Goal: Transaction & Acquisition: Book appointment/travel/reservation

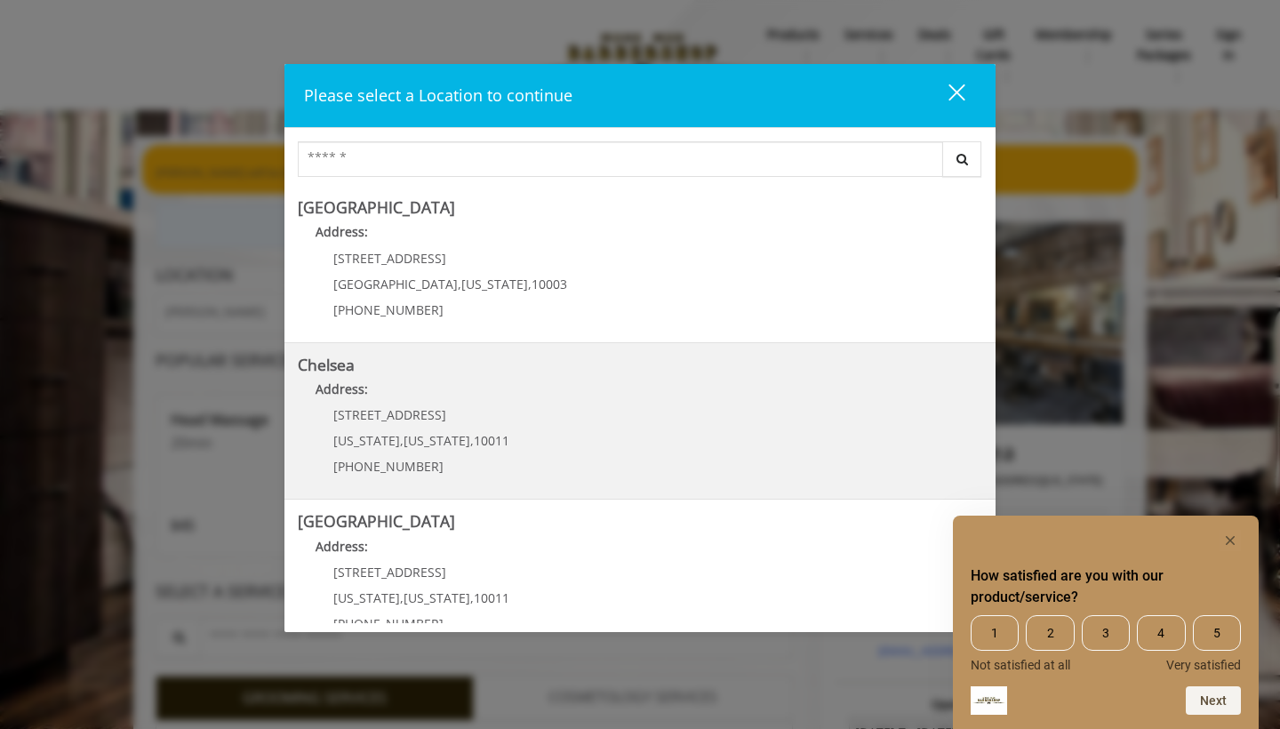
click at [429, 403] on p "Address:" at bounding box center [640, 394] width 685 height 28
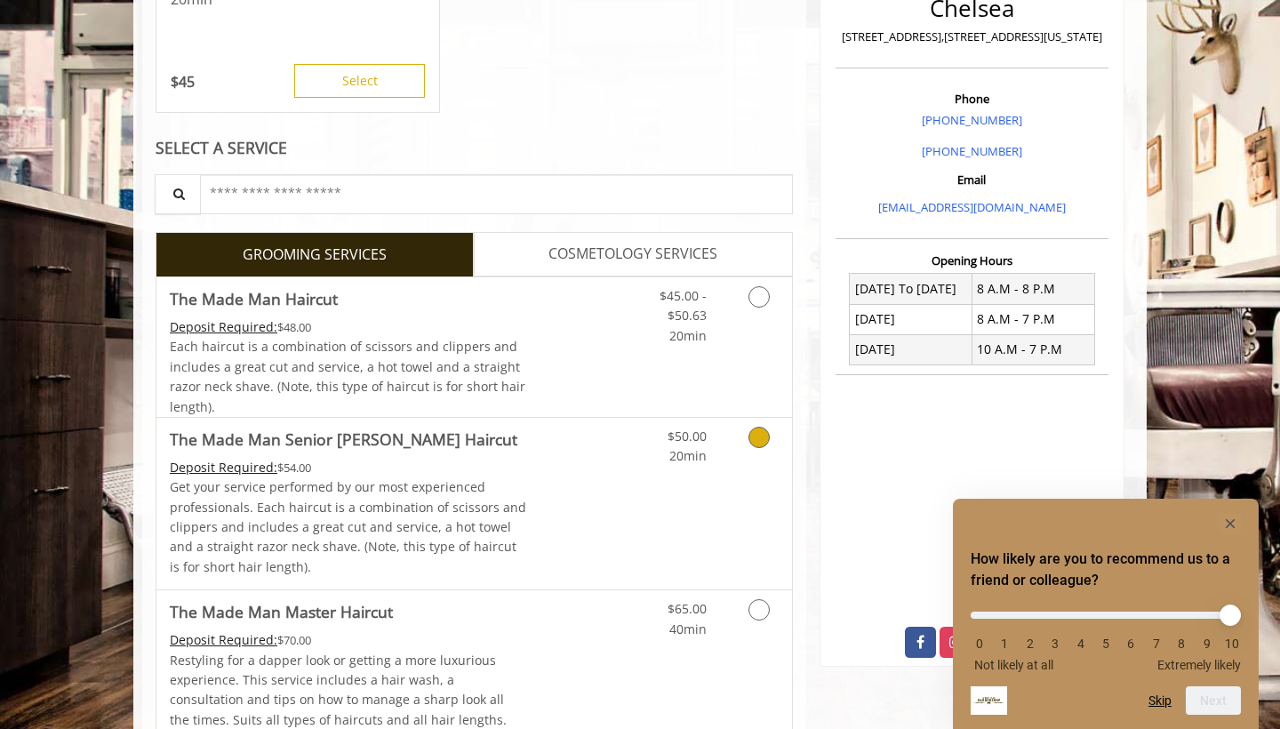
scroll to position [472, 0]
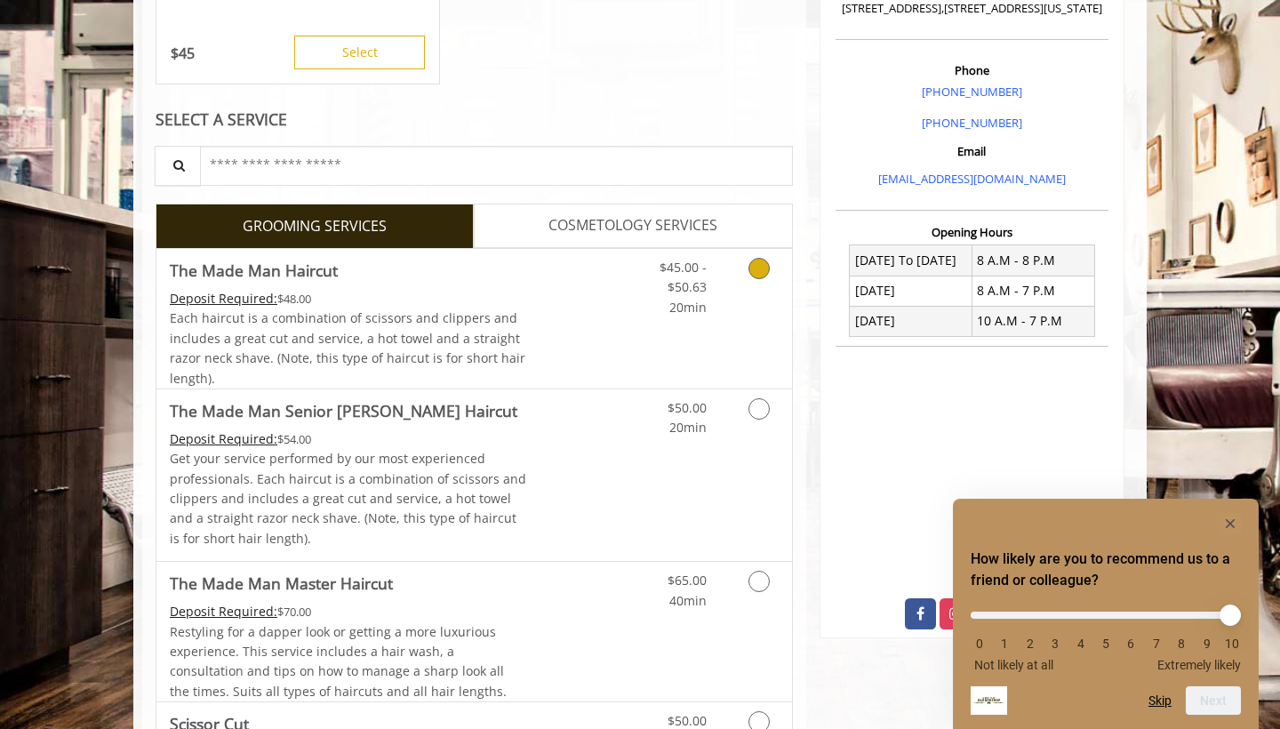
click at [686, 332] on div "$45.00 - $50.63 20min" at bounding box center [712, 319] width 159 height 140
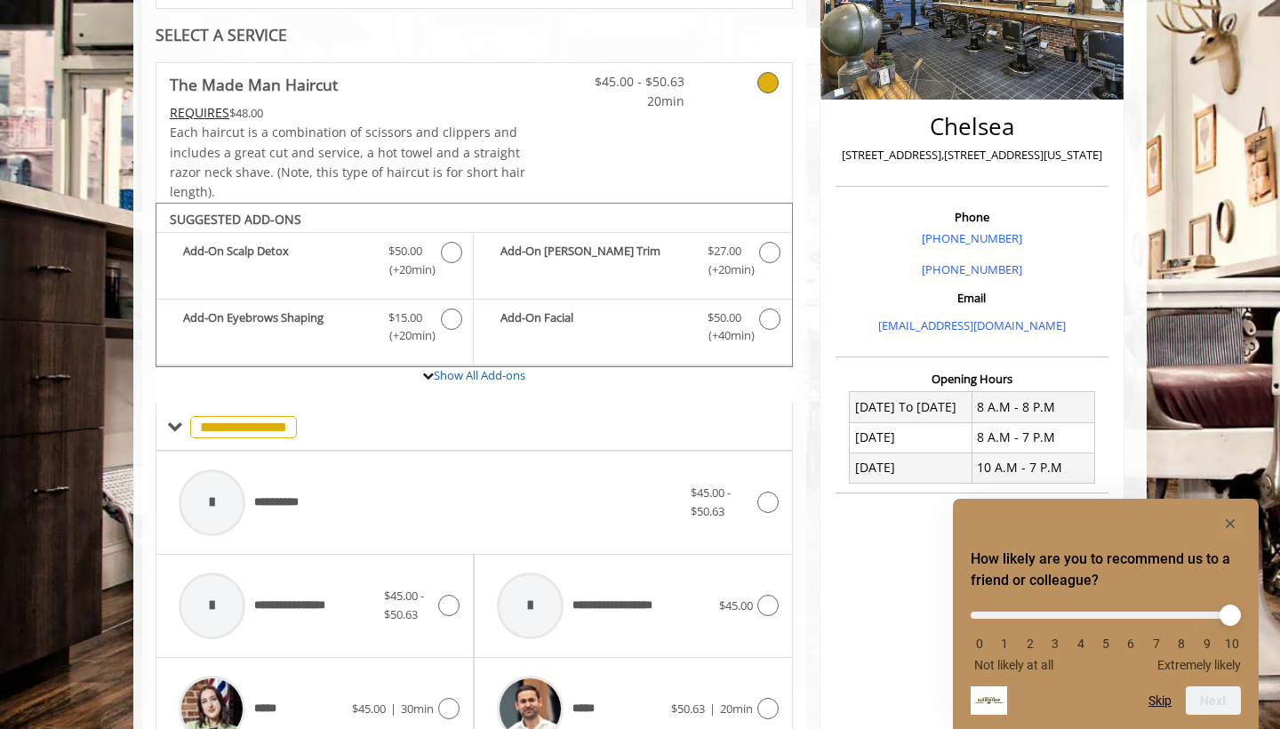
scroll to position [325, 0]
click at [729, 87] on link at bounding box center [745, 87] width 68 height 49
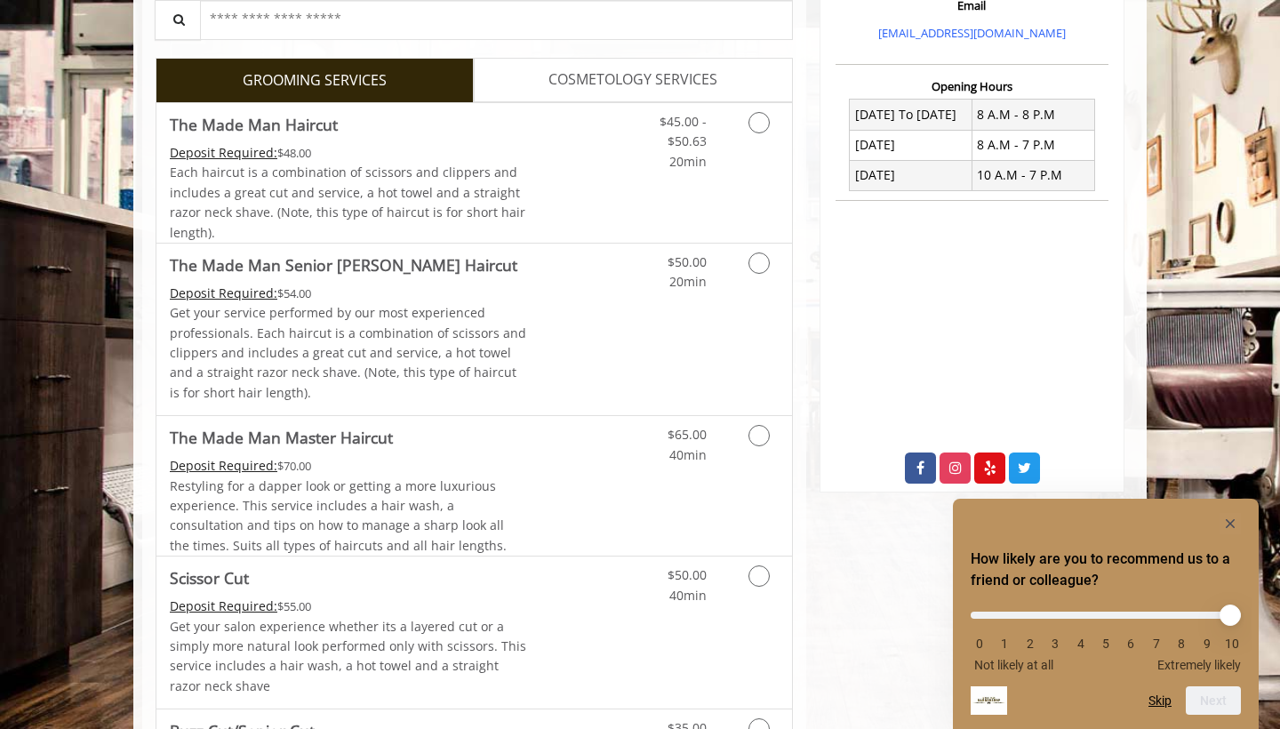
scroll to position [621, 0]
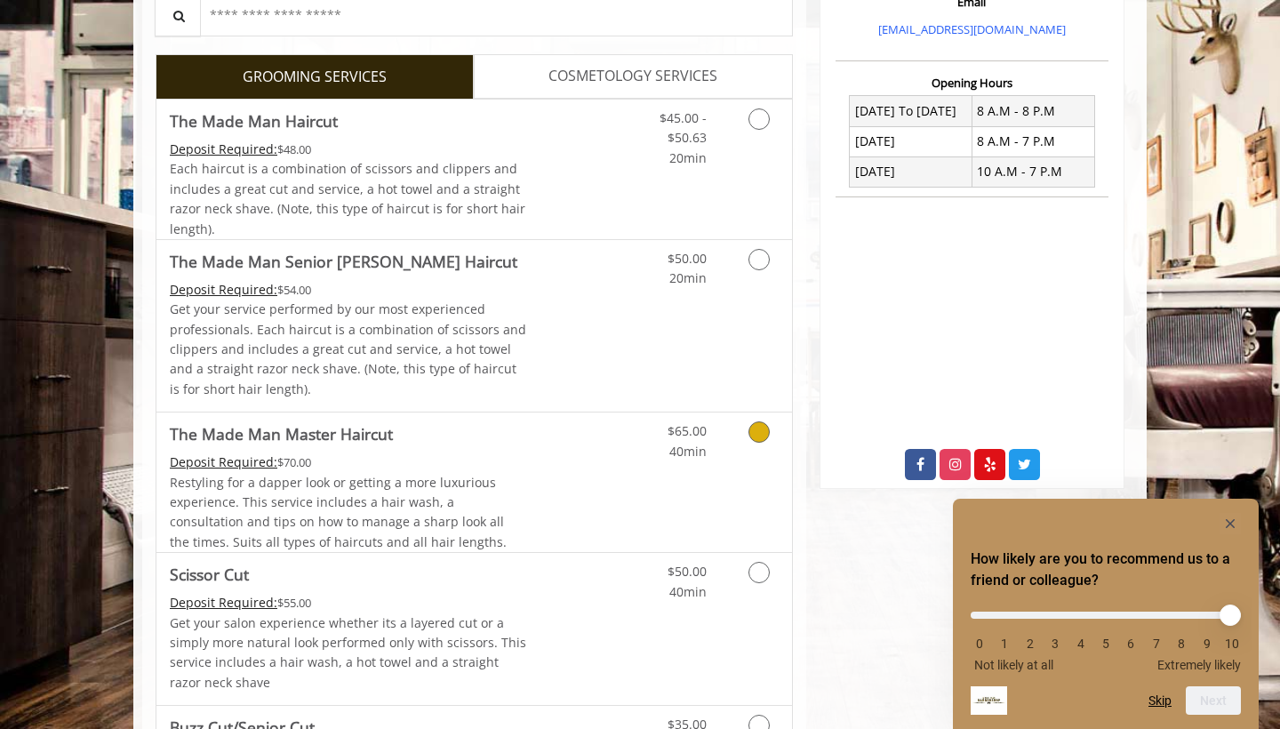
click at [517, 439] on span "The Made Man Master Haircut" at bounding box center [348, 433] width 357 height 25
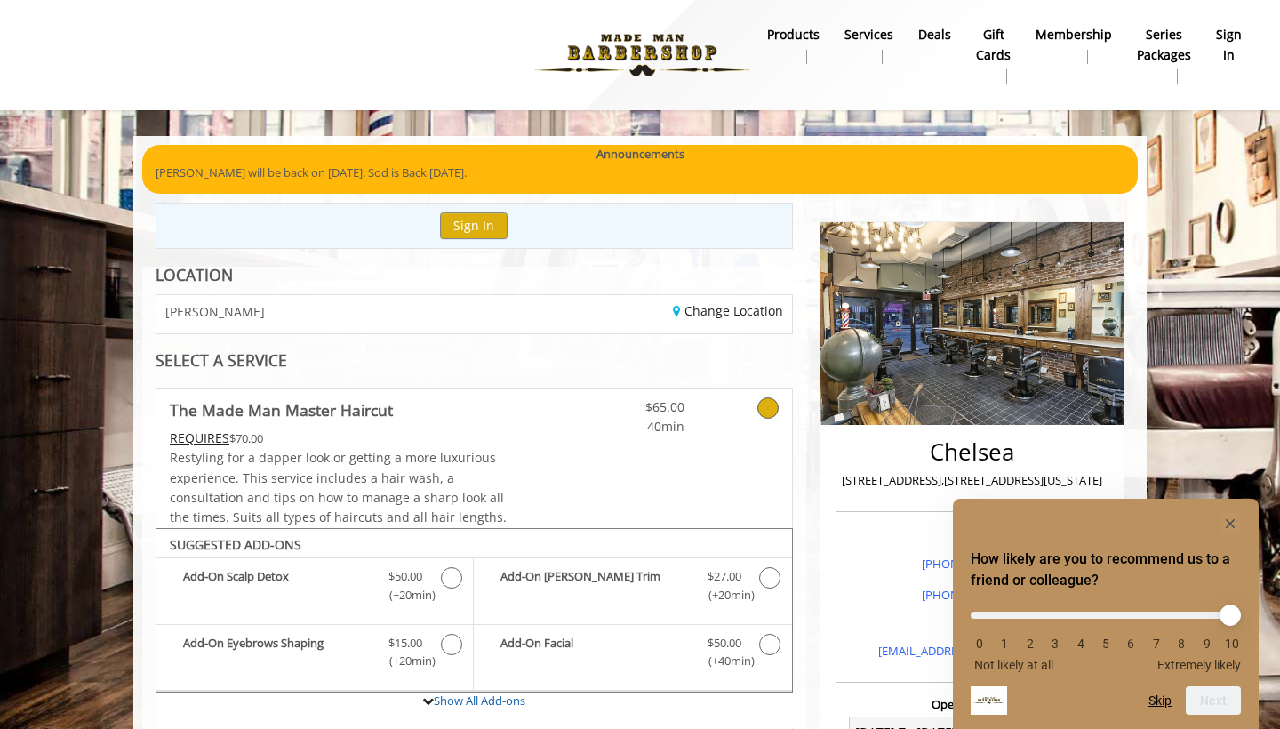
scroll to position [0, 0]
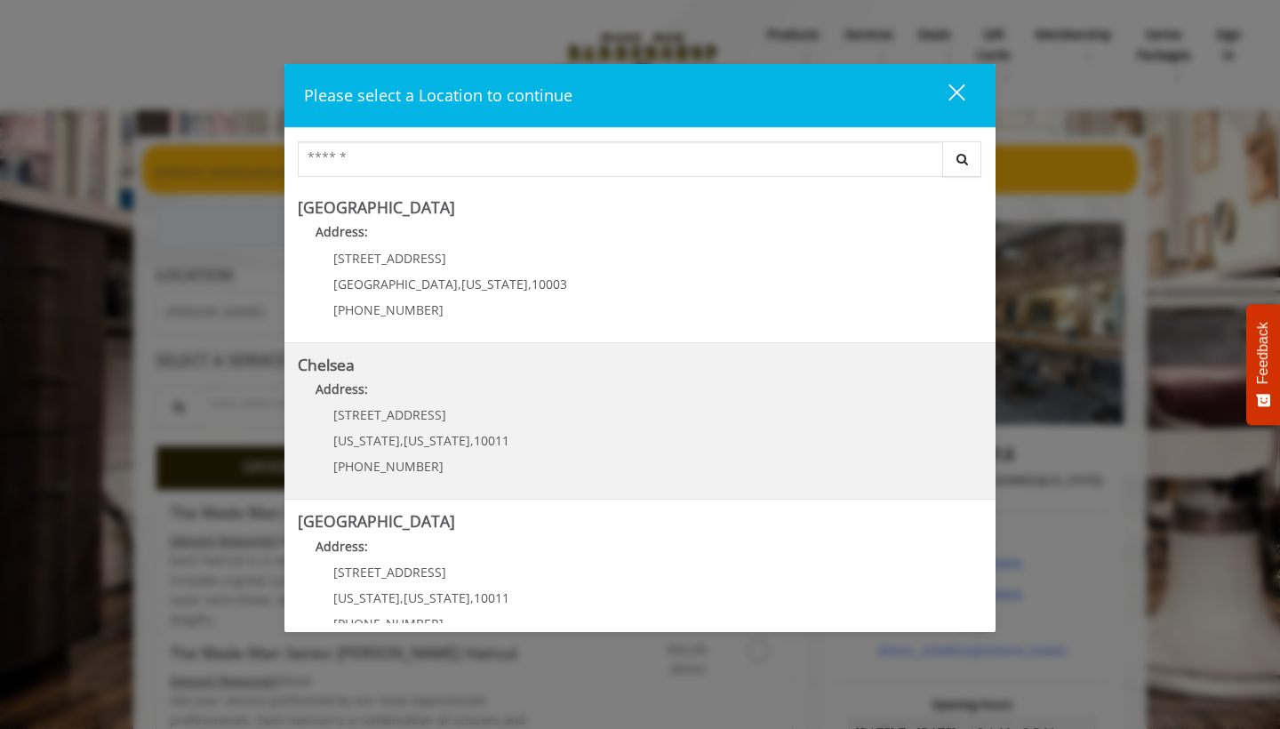
click at [381, 413] on span "[STREET_ADDRESS]" at bounding box center [389, 414] width 113 height 17
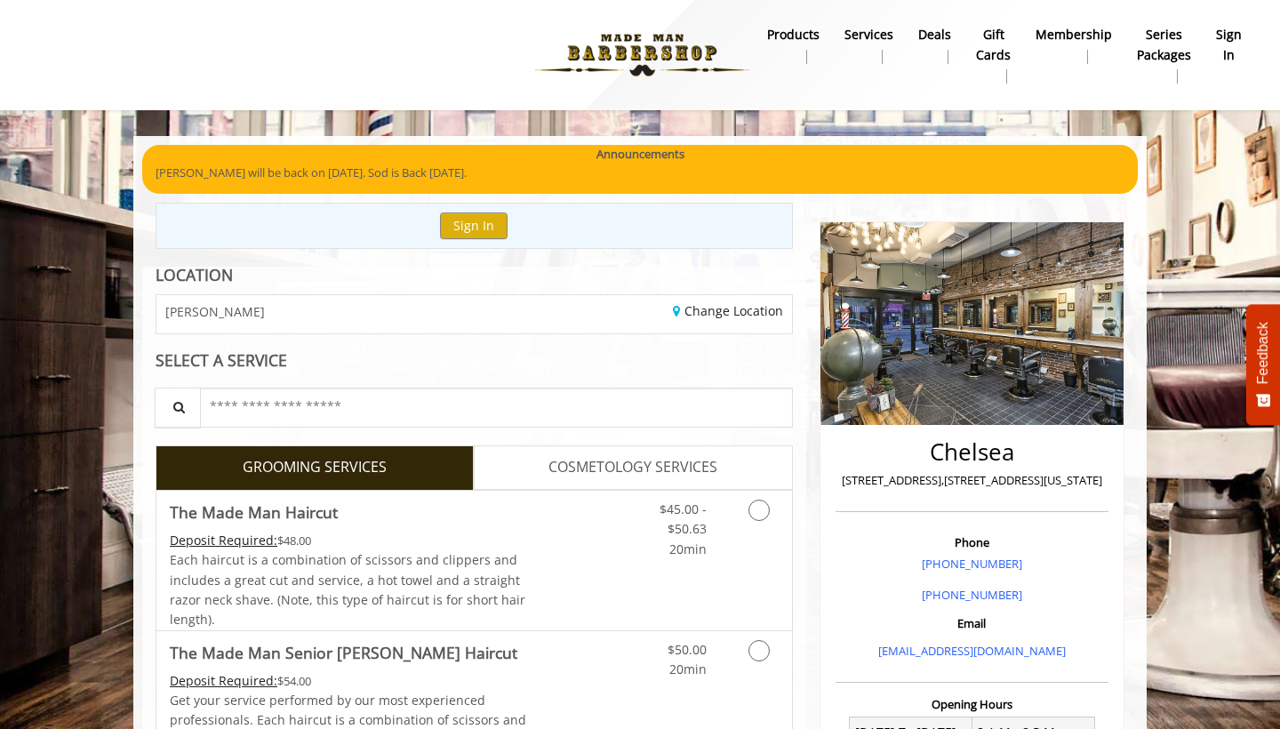
scroll to position [36, 0]
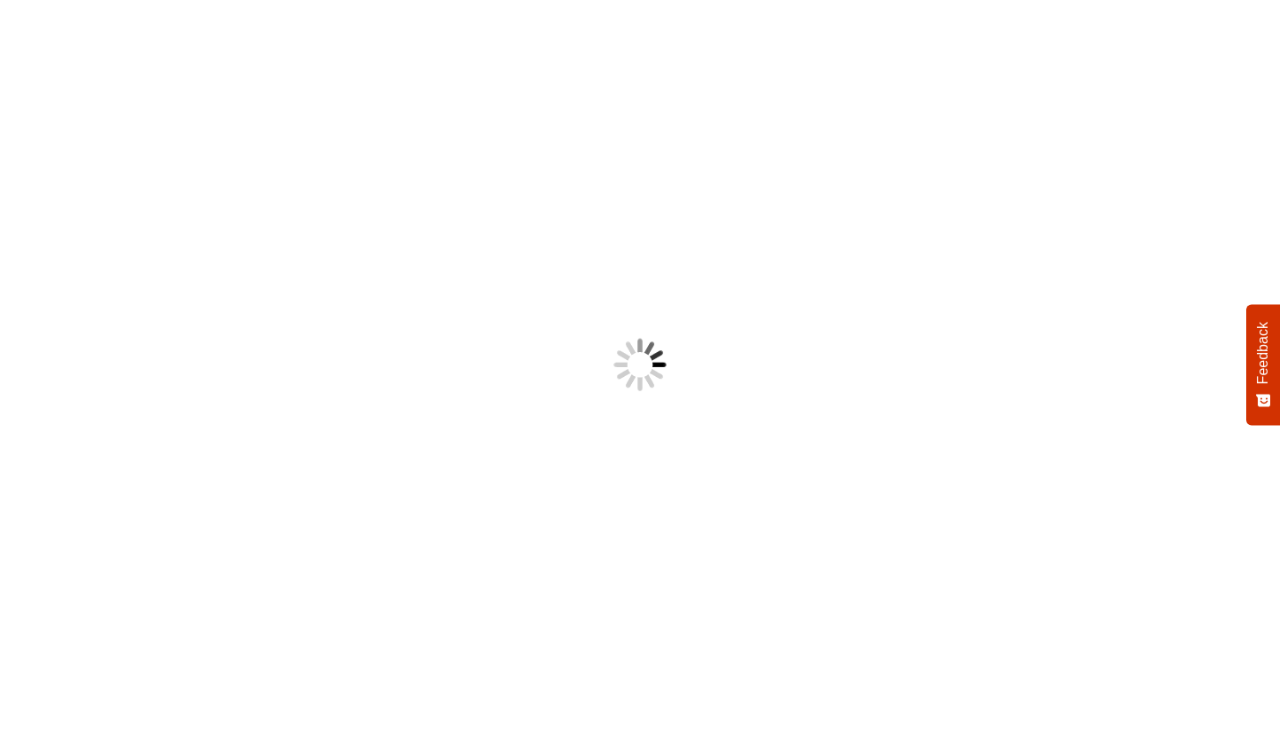
click at [575, 279] on body "Something went wrong! Try reload Feedback How would you rate your experience? H…" at bounding box center [640, 364] width 1280 height 729
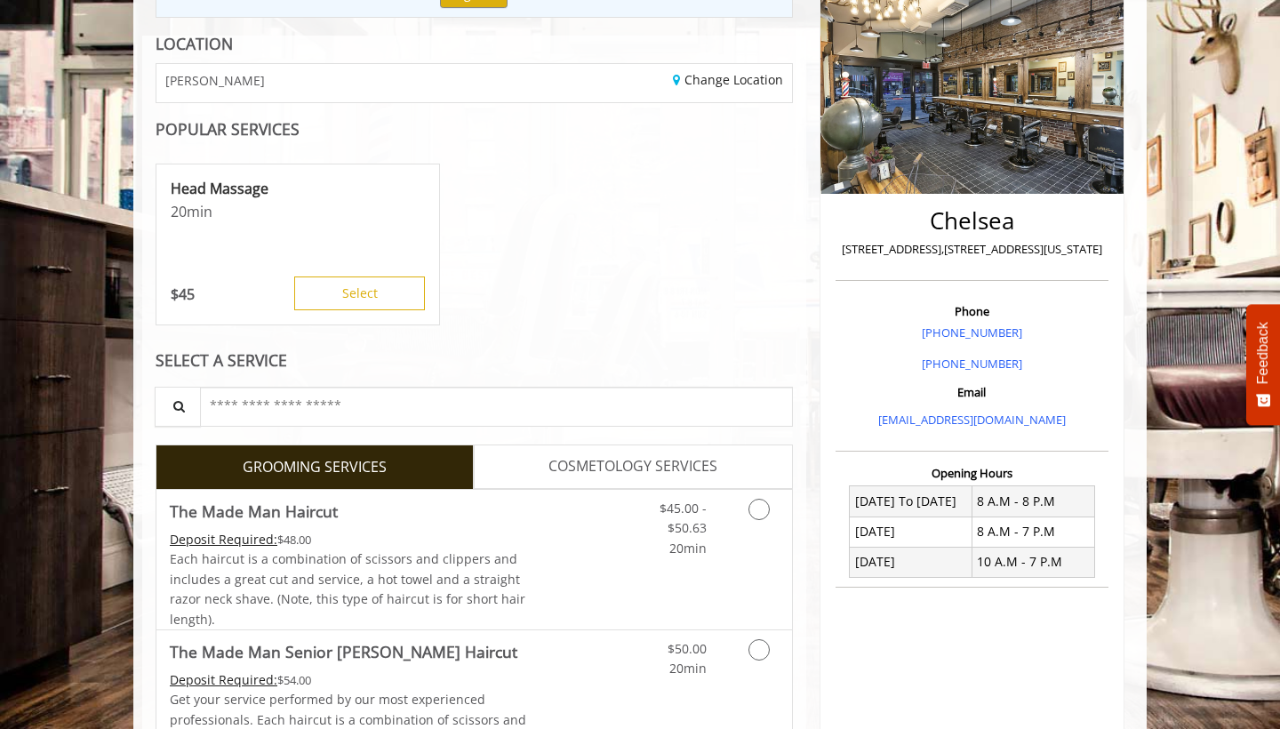
scroll to position [274, 0]
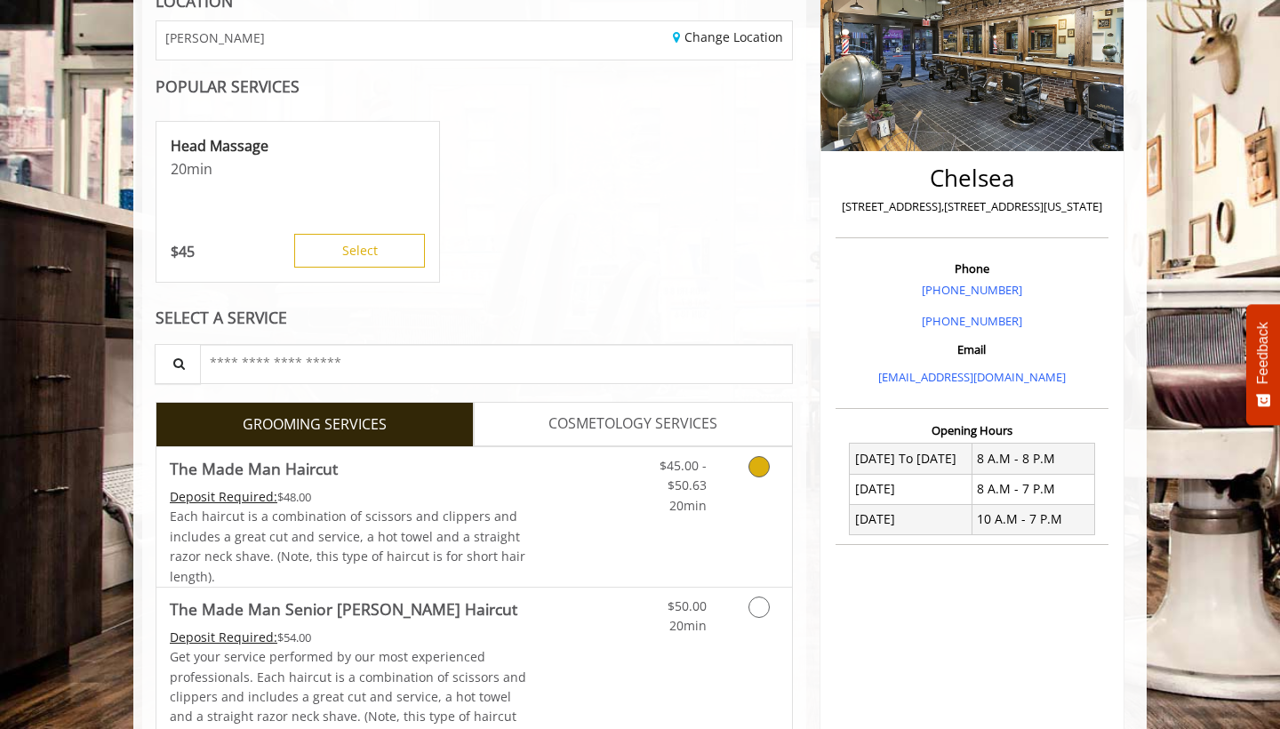
click at [535, 501] on link "Discounted Price" at bounding box center [580, 517] width 106 height 140
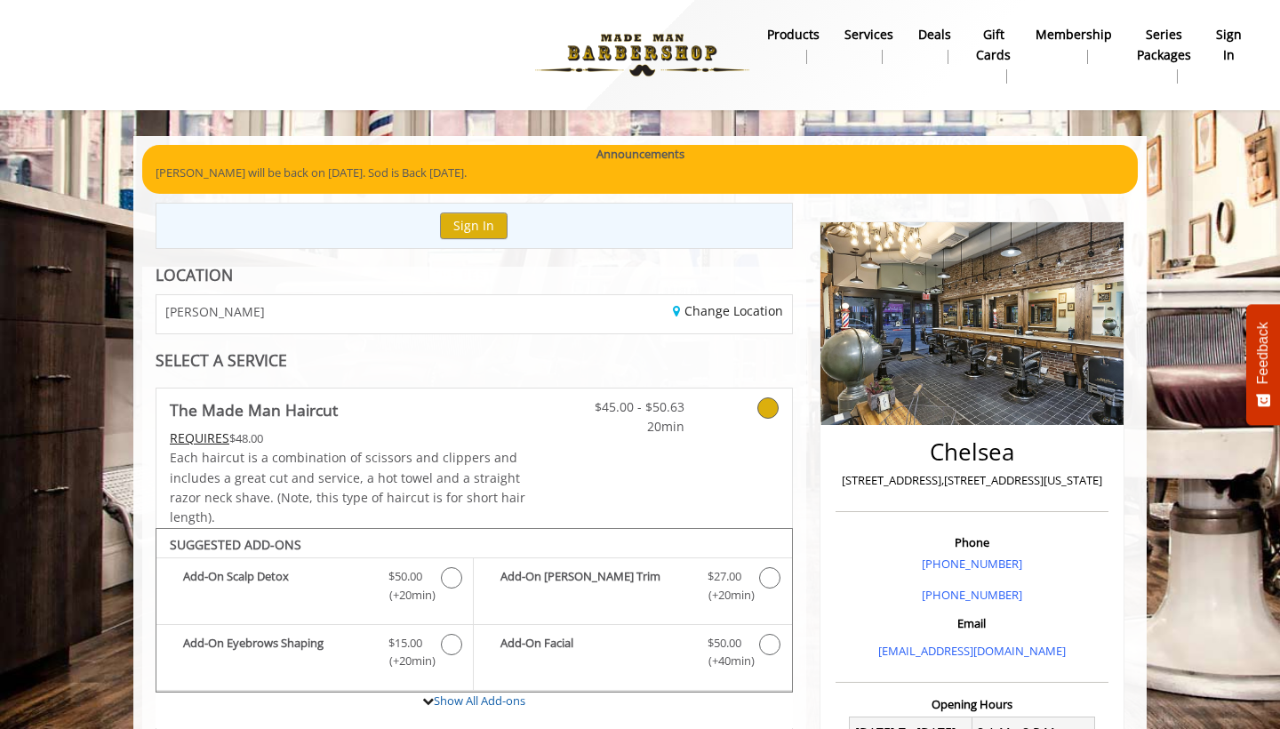
scroll to position [0, 0]
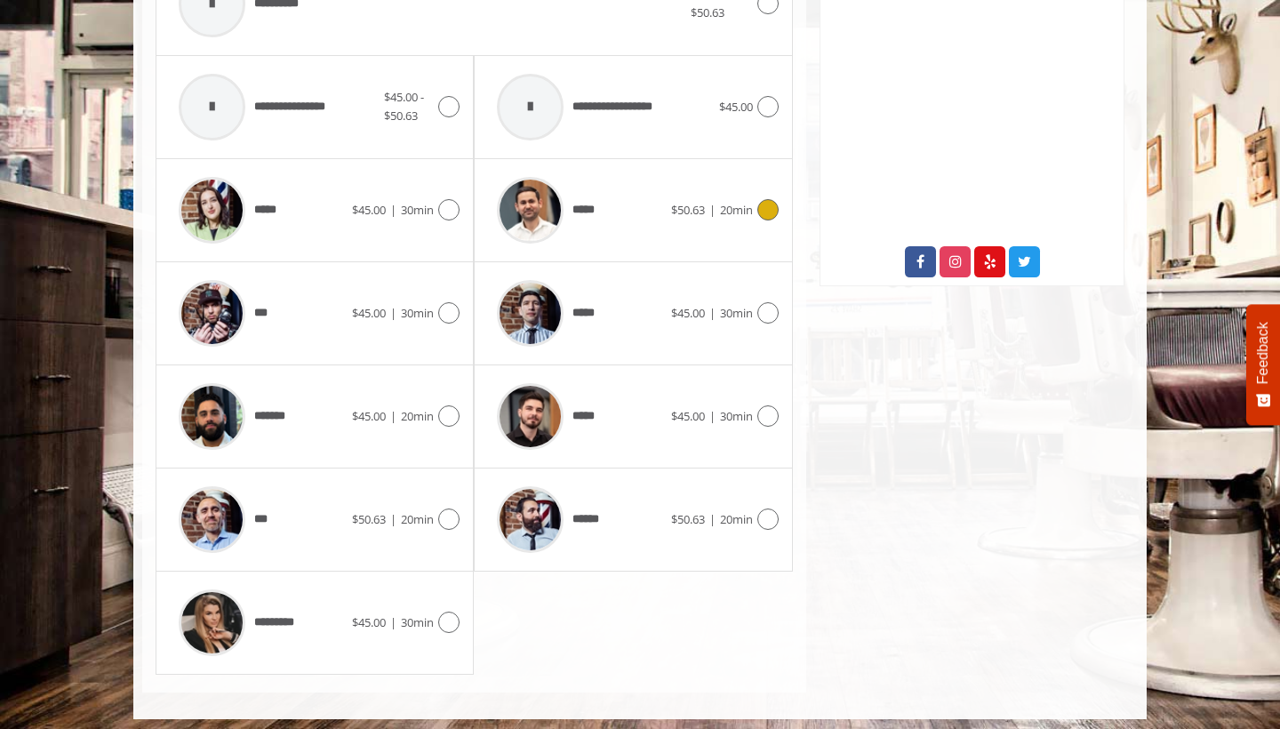
click at [572, 201] on div at bounding box center [530, 210] width 84 height 84
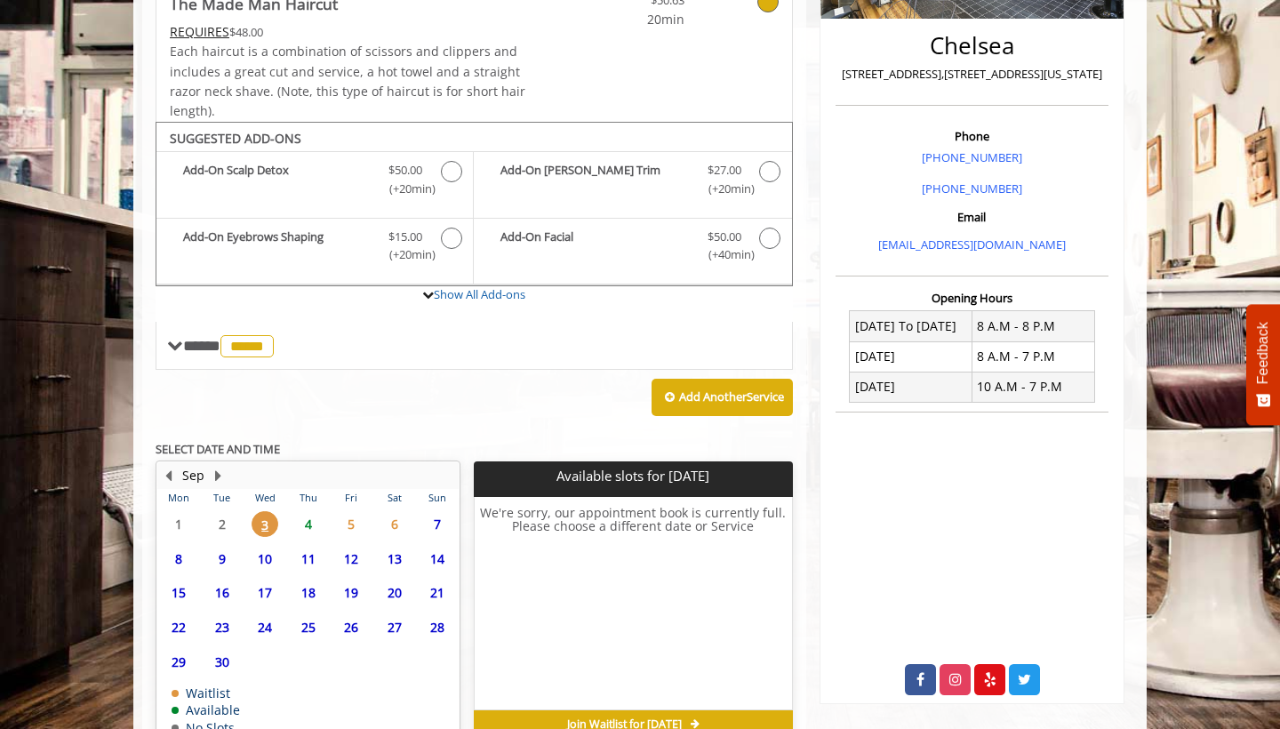
scroll to position [414, 0]
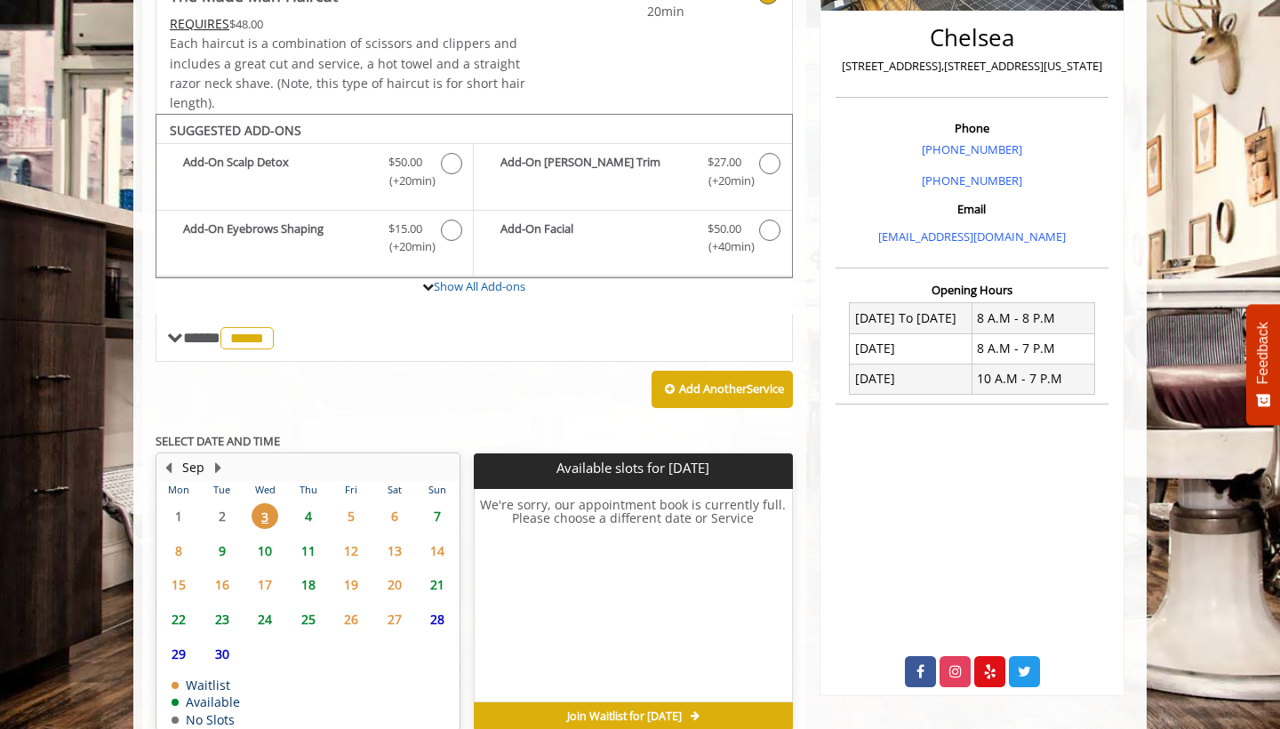
click at [306, 507] on span "4" at bounding box center [308, 516] width 27 height 26
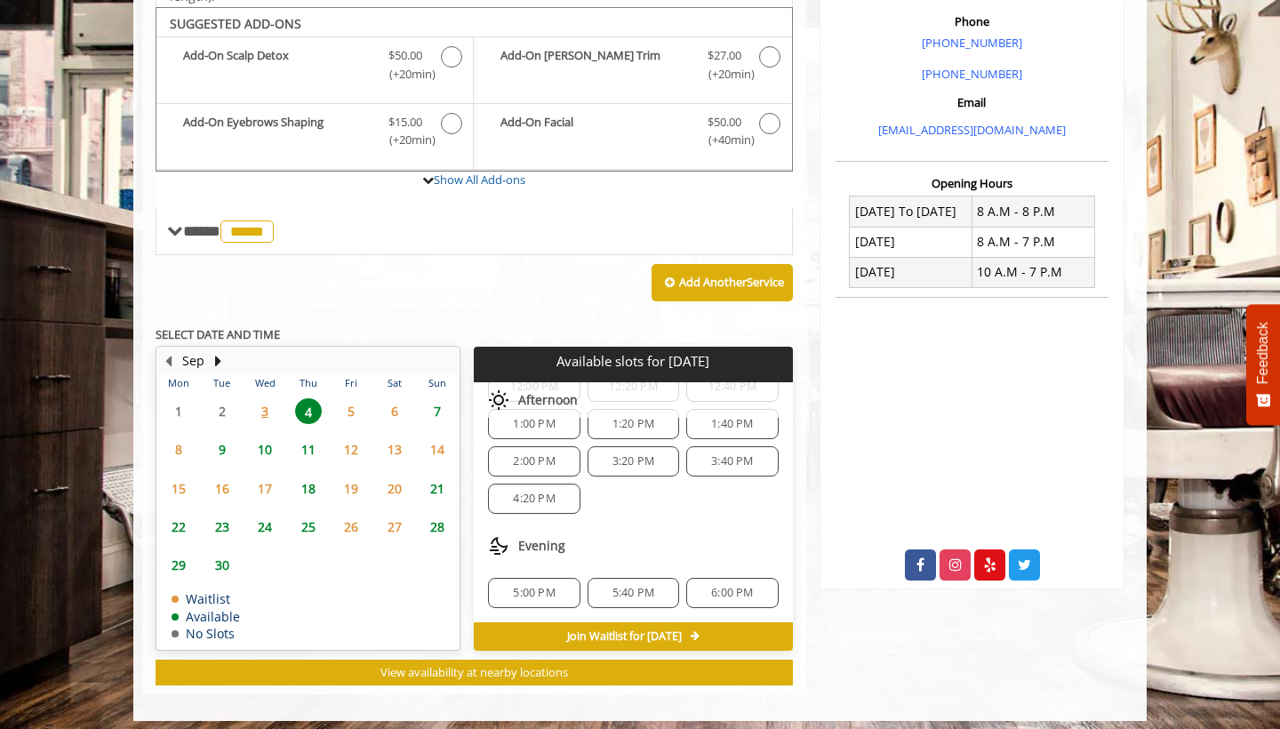
scroll to position [229, 0]
click at [562, 578] on div "5:00 PM" at bounding box center [534, 593] width 92 height 30
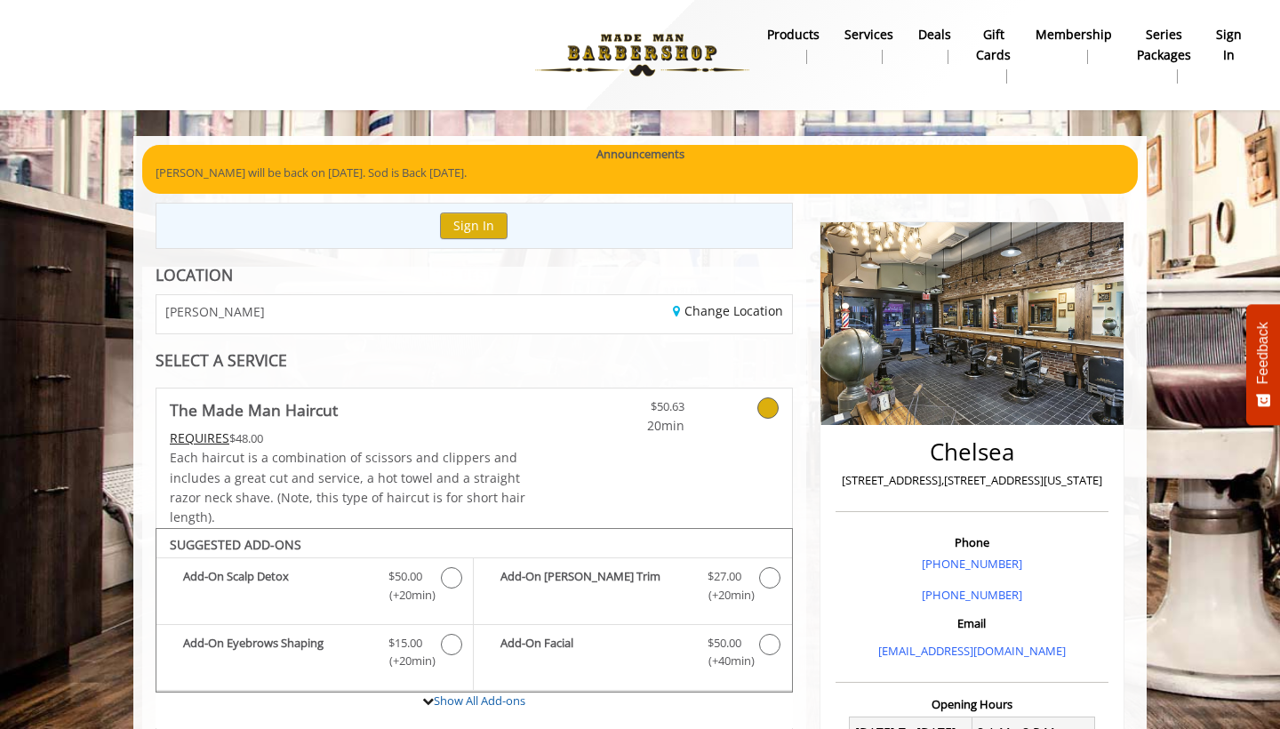
scroll to position [0, 0]
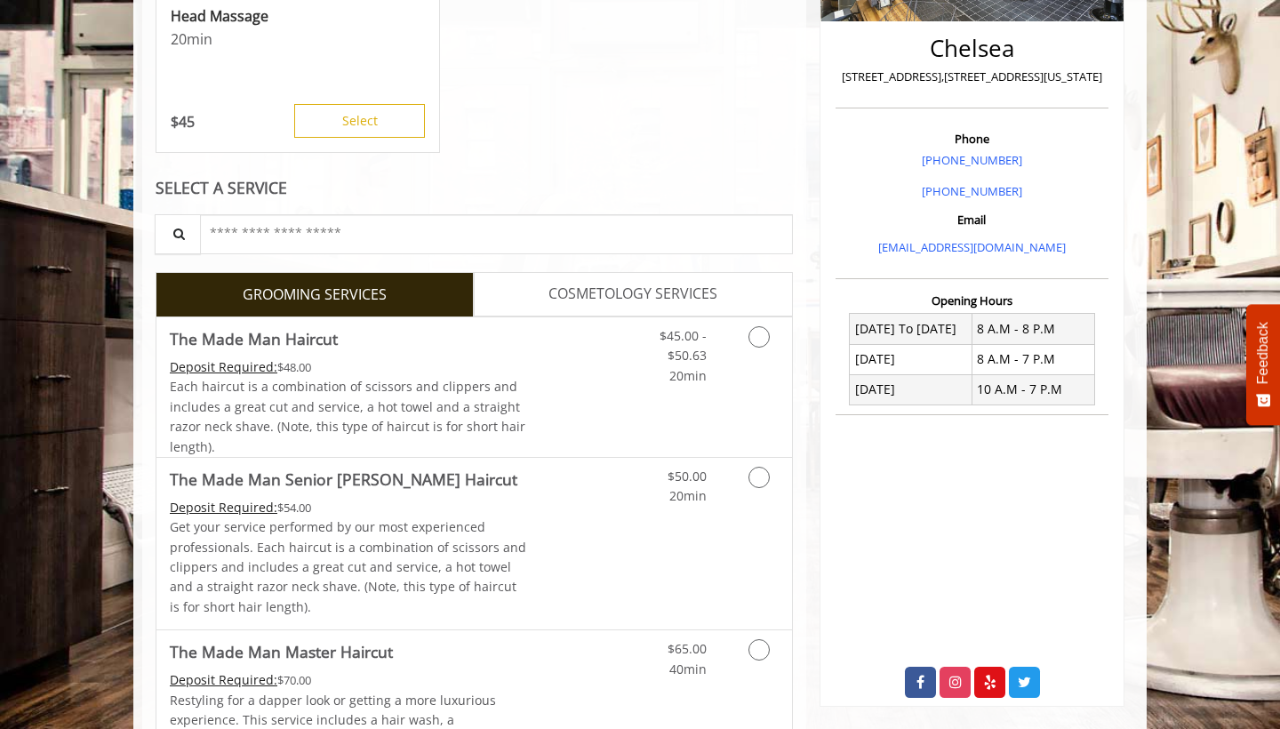
scroll to position [452, 0]
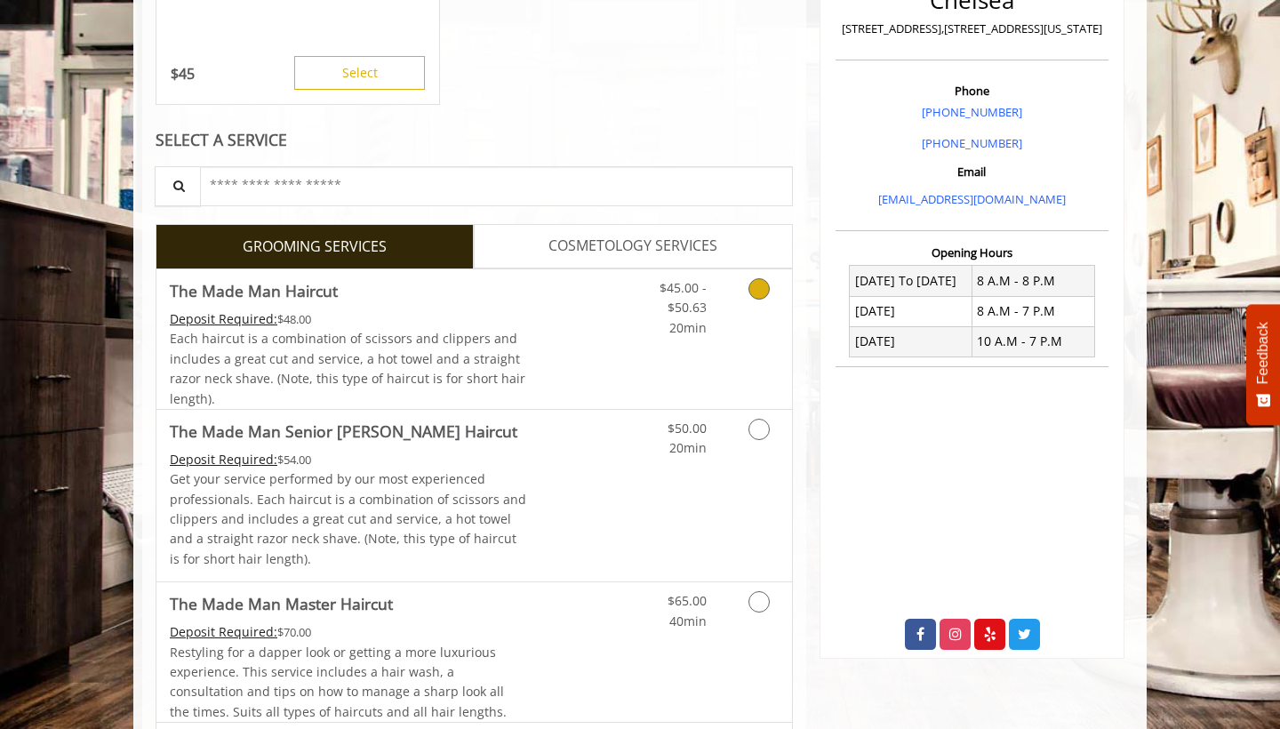
click at [644, 305] on link "$45.00 - $50.63 20min" at bounding box center [670, 303] width 74 height 68
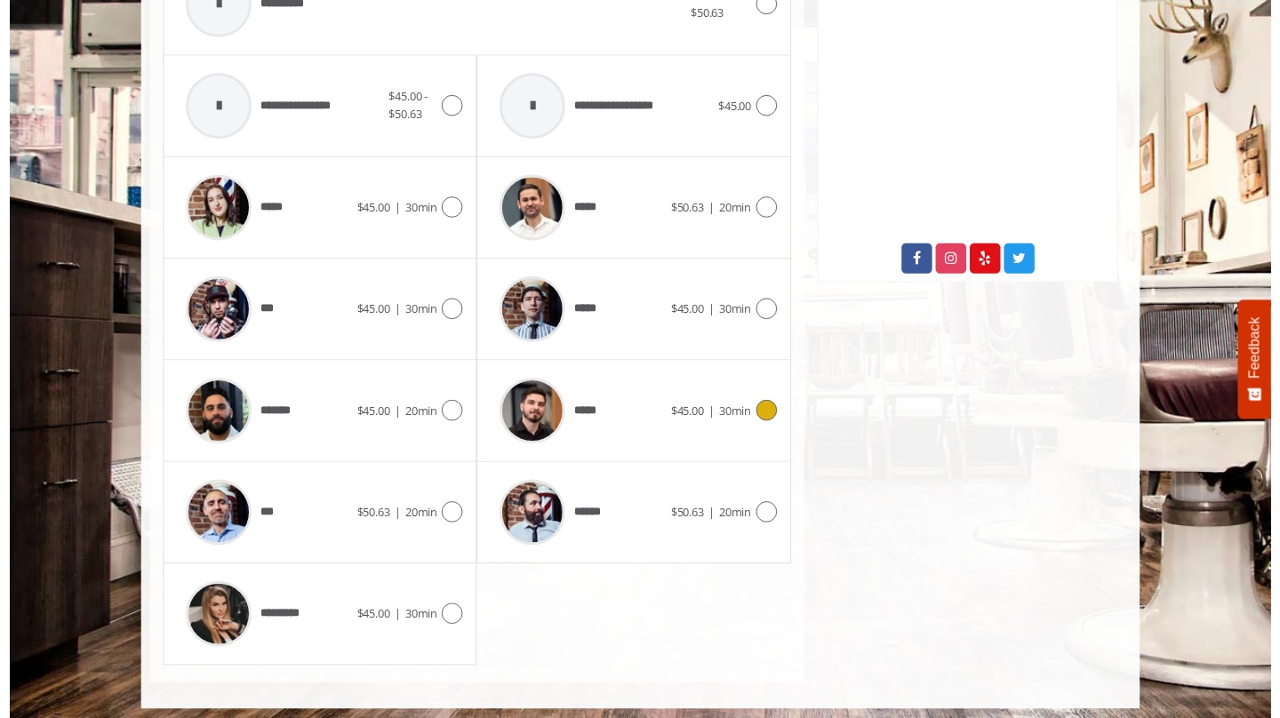
scroll to position [718, 0]
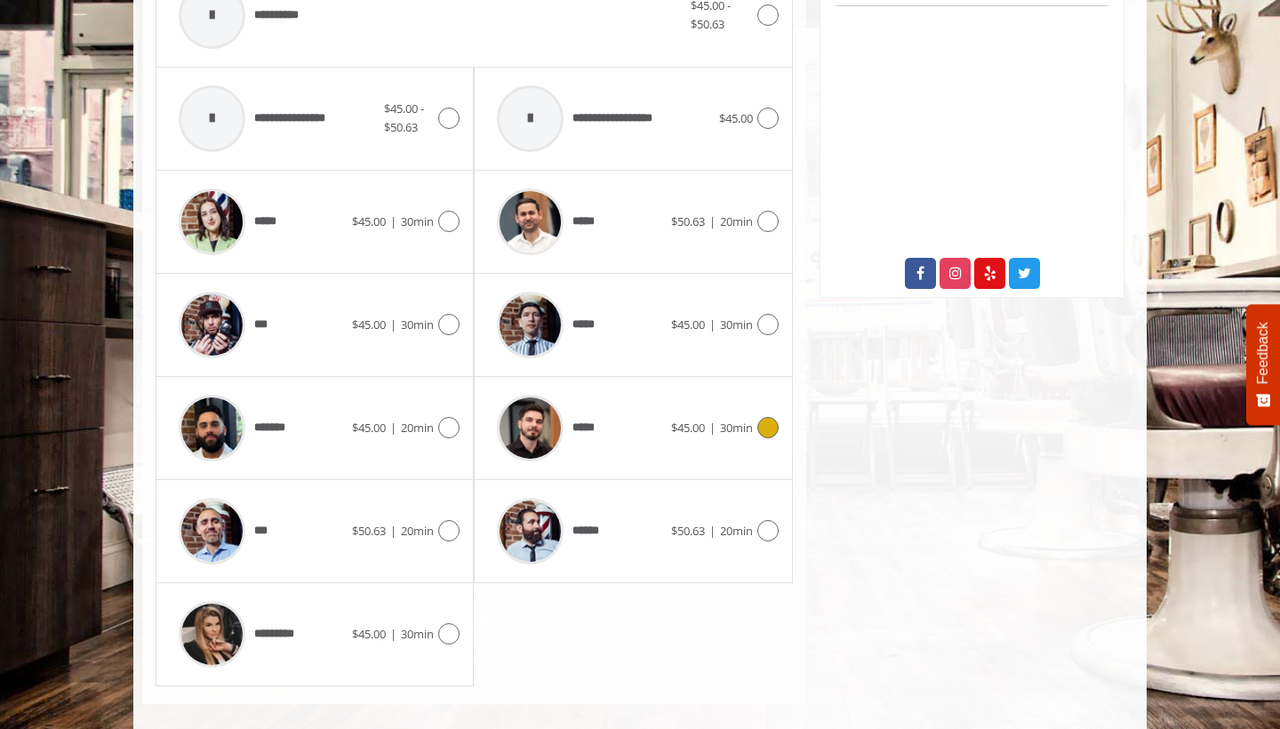
click at [769, 397] on div "***** $45.00 | 30min" at bounding box center [633, 428] width 290 height 84
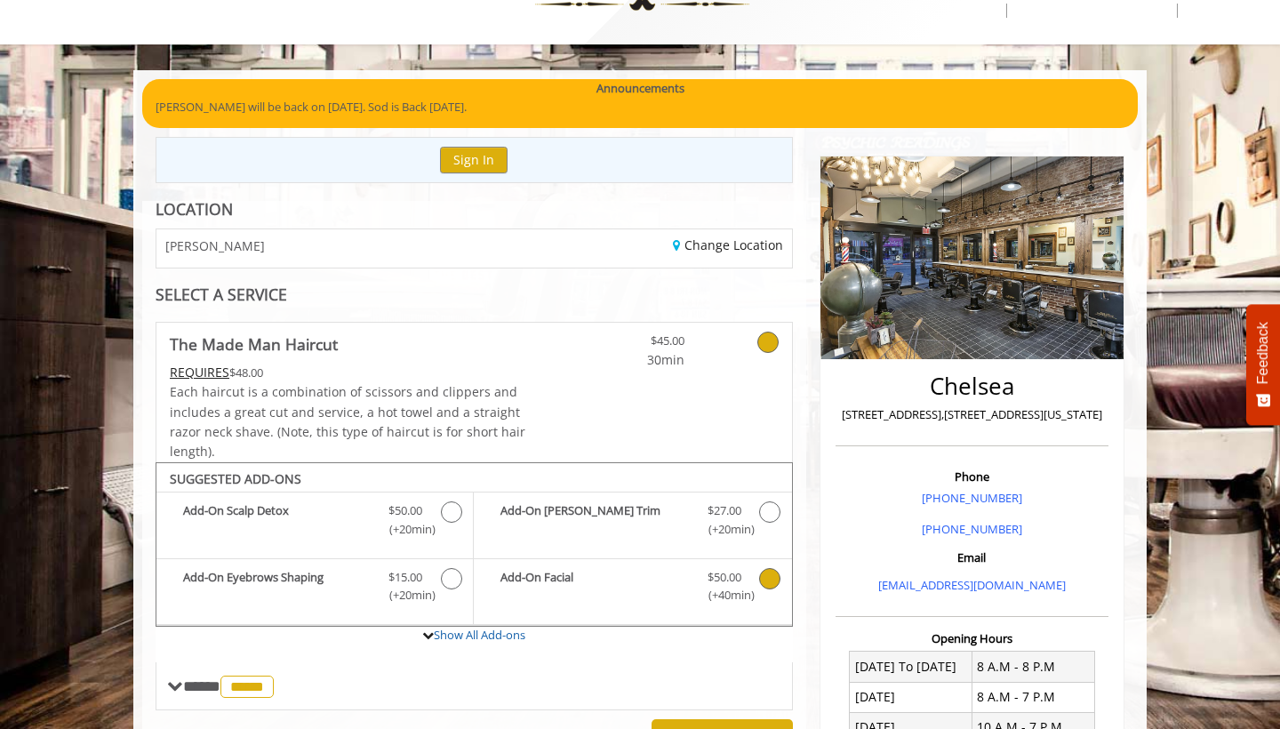
scroll to position [4, 0]
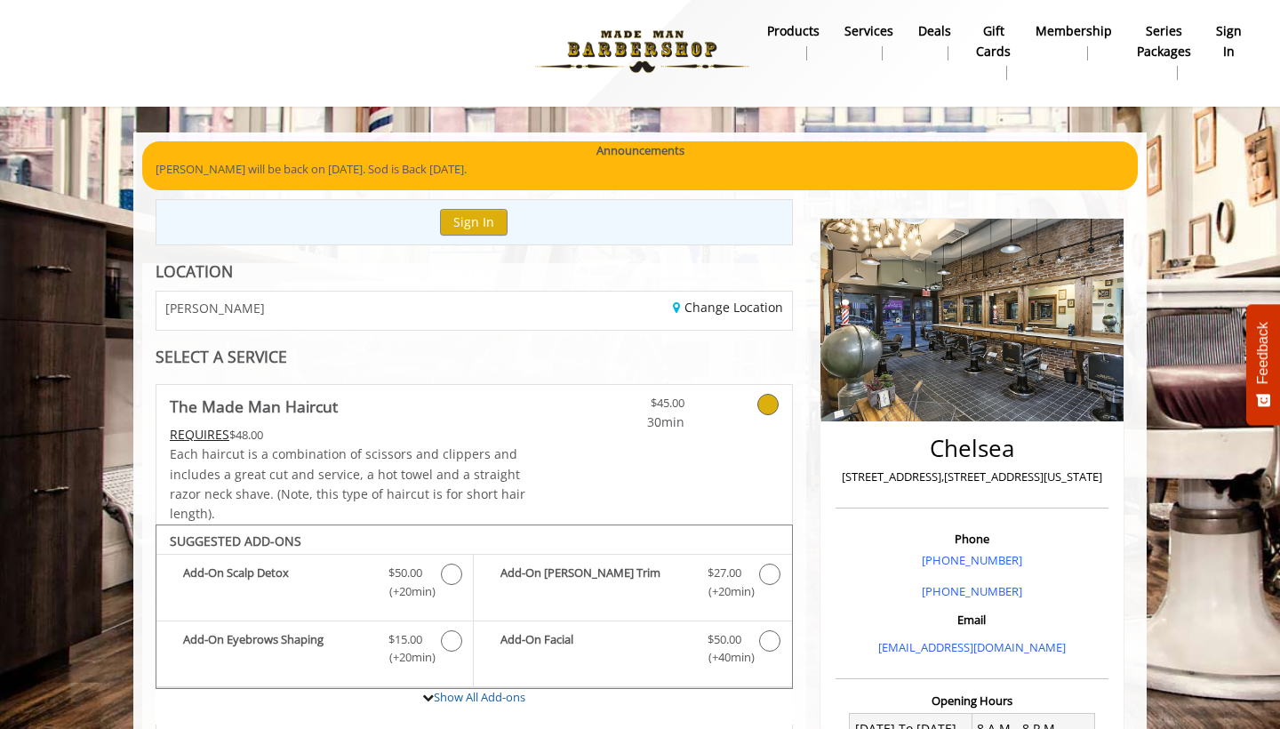
click at [758, 413] on link at bounding box center [745, 408] width 68 height 47
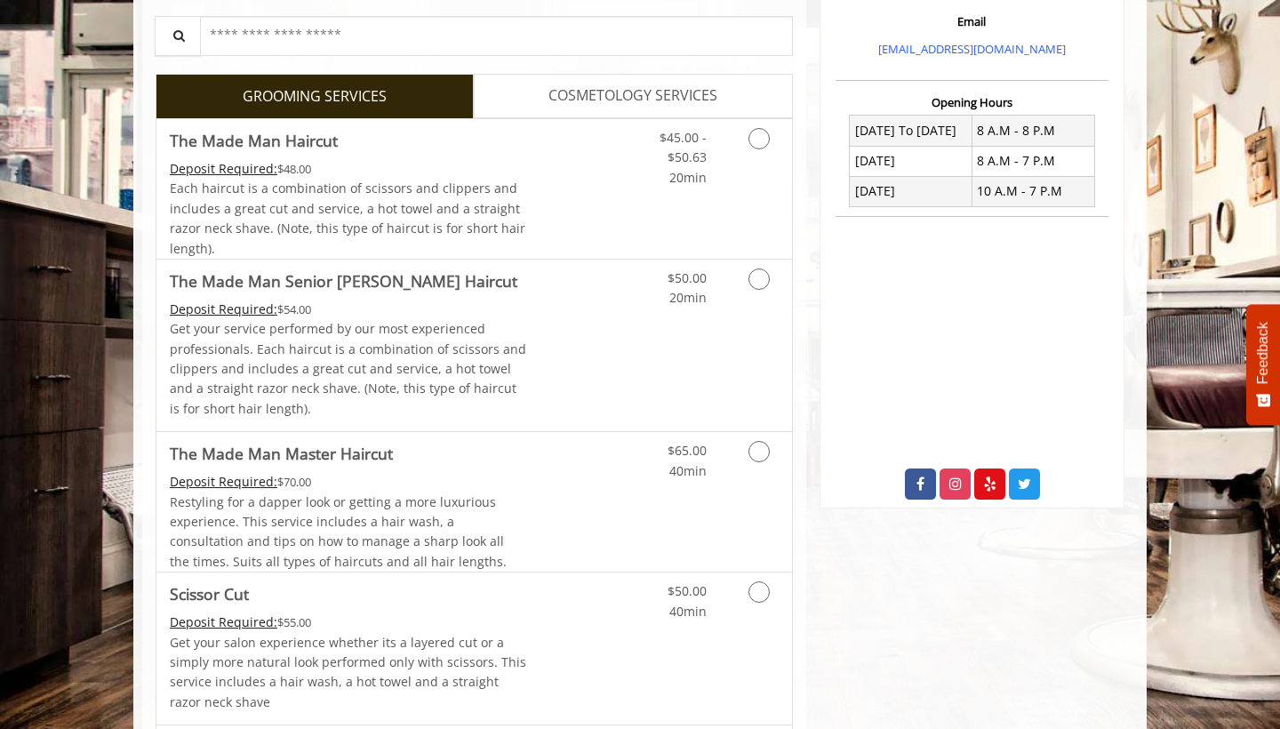
scroll to position [605, 0]
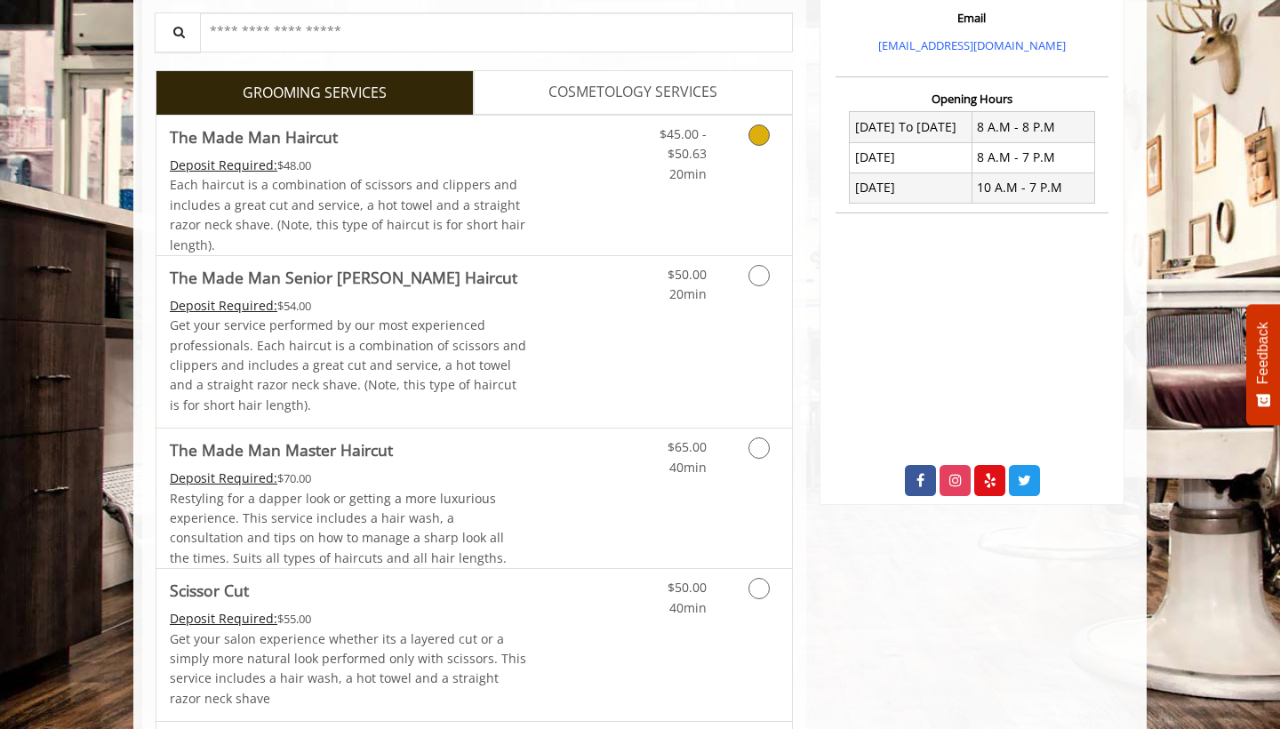
click at [746, 182] on div "$45.00 - $50.63 20min" at bounding box center [712, 186] width 159 height 140
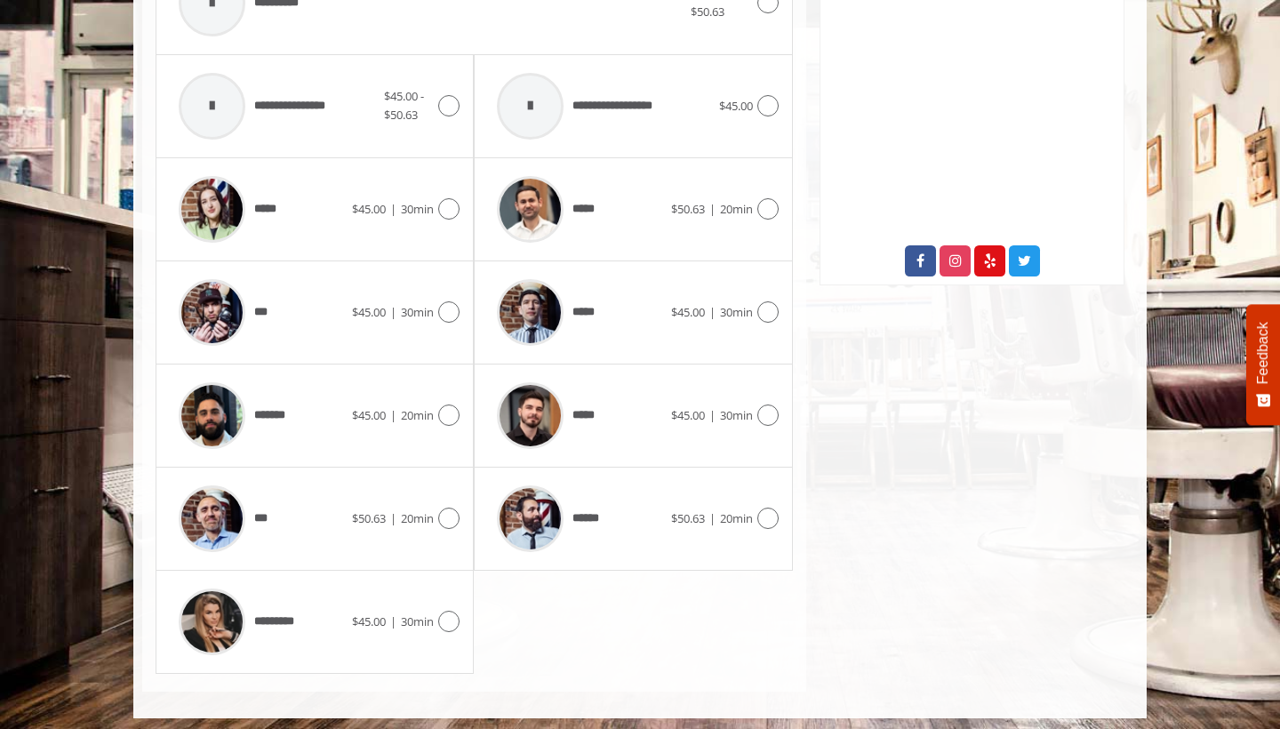
scroll to position [824, 0]
drag, startPoint x: 557, startPoint y: 46, endPoint x: 1027, endPoint y: 443, distance: 615.1
click at [1027, 443] on div "Chelsea 169 W 23rd Street,170 W 23rd Street, New York Phone +(917) 639-3902 +(6…" at bounding box center [972, 35] width 332 height 1313
click at [230, 405] on img at bounding box center [212, 416] width 67 height 67
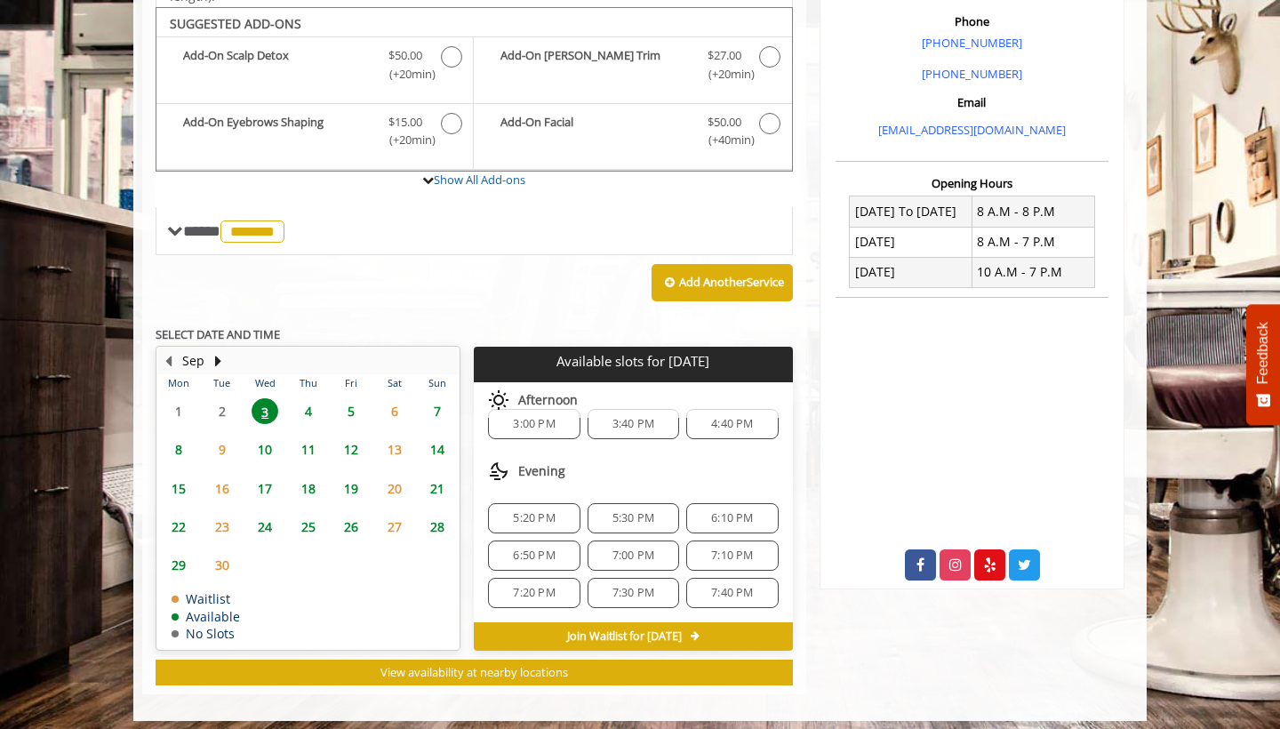
scroll to position [23, 0]
click at [574, 113] on b "Add-On Facial" at bounding box center [595, 131] width 188 height 37
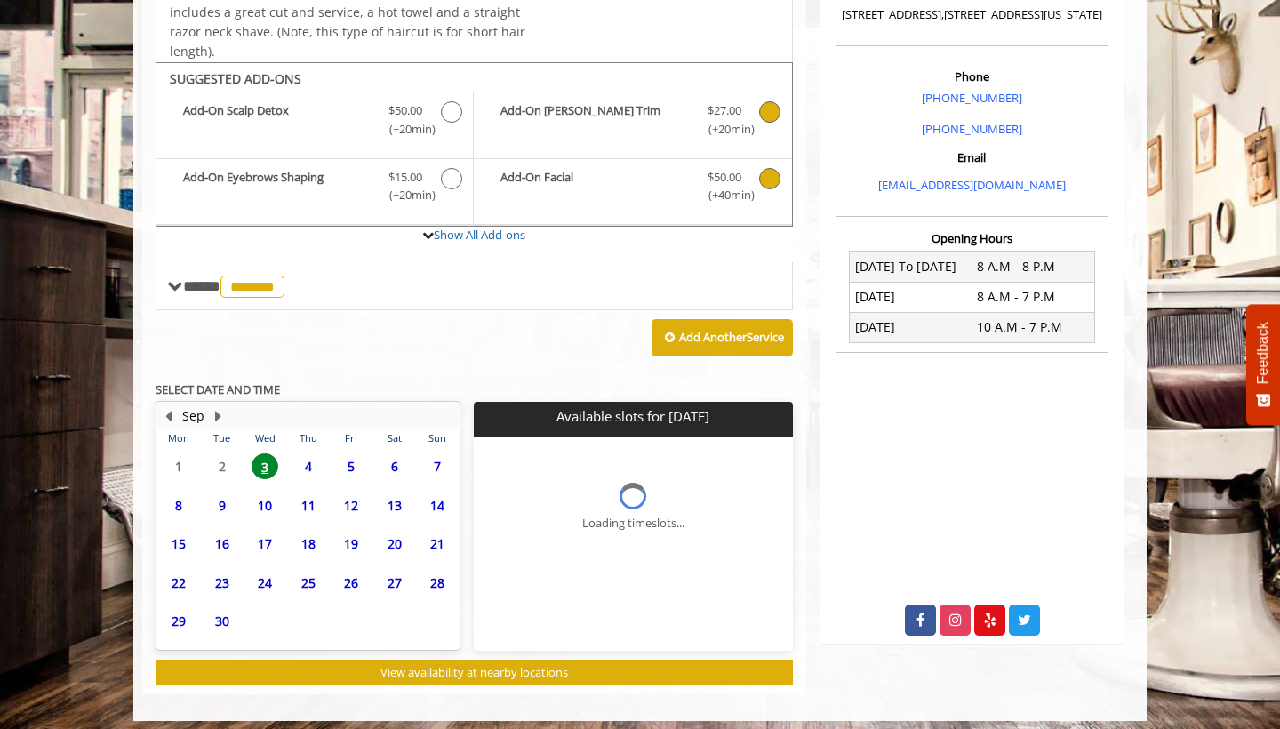
scroll to position [0, 0]
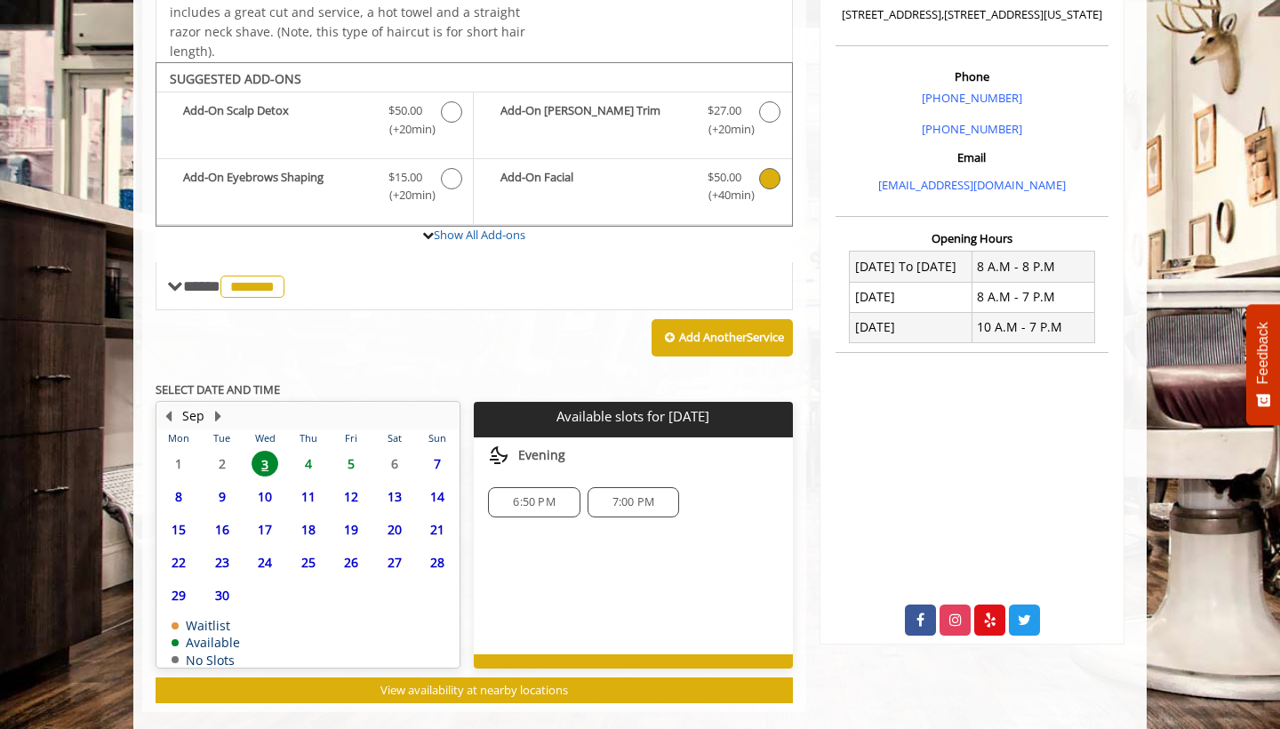
click at [700, 186] on span "(+40min )" at bounding box center [724, 195] width 52 height 19
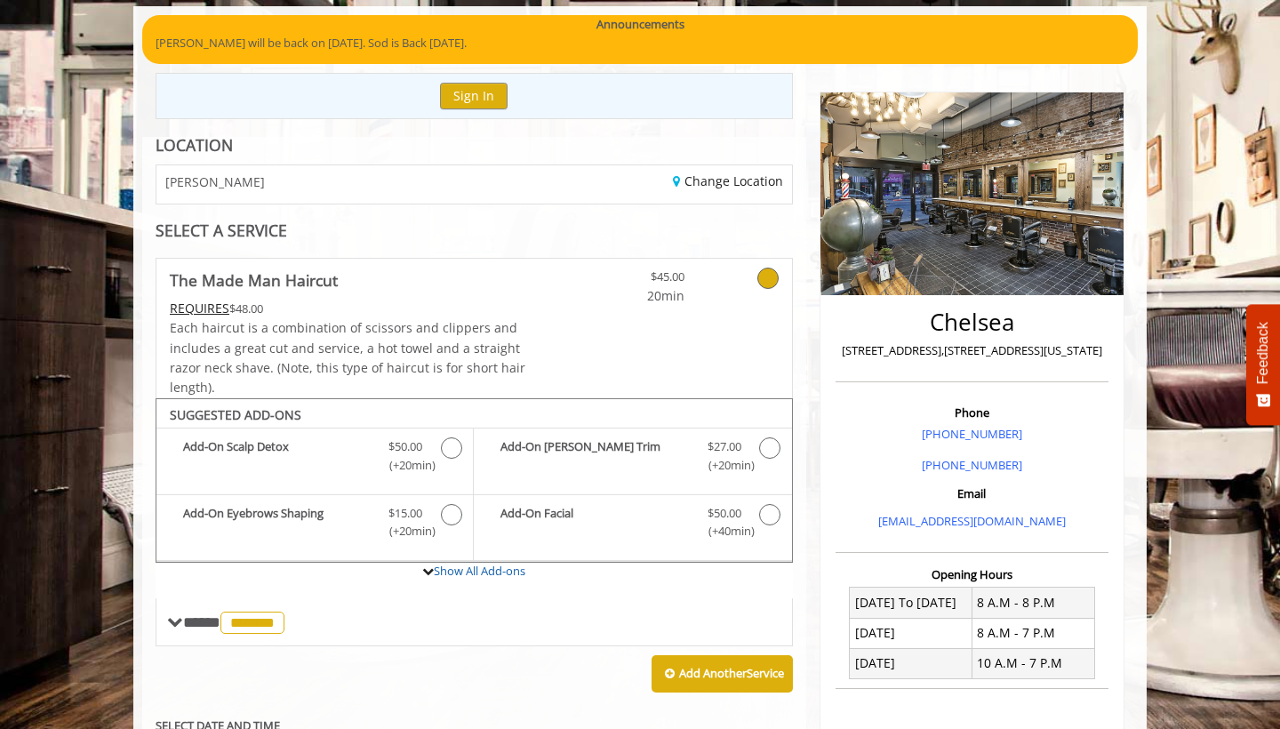
scroll to position [159, 0]
